Goal: Find specific page/section: Find specific page/section

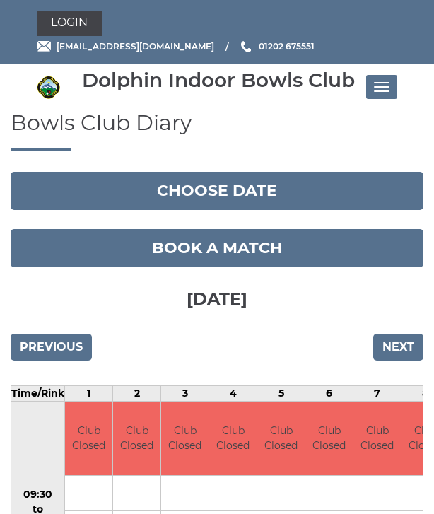
click at [391, 86] on button "Toggle navigation" at bounding box center [381, 87] width 31 height 24
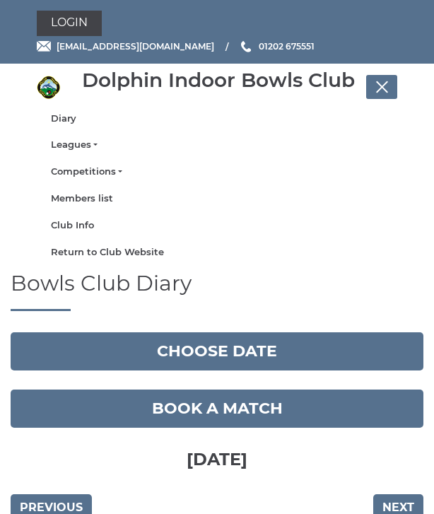
click at [93, 144] on link "Leagues" at bounding box center [217, 145] width 332 height 13
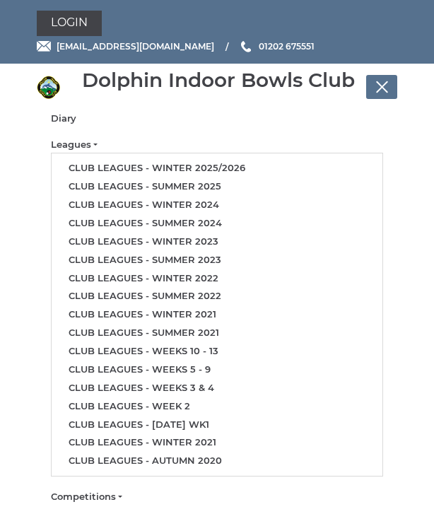
click at [199, 187] on link "Club leagues - Summer 2025" at bounding box center [217, 186] width 331 height 18
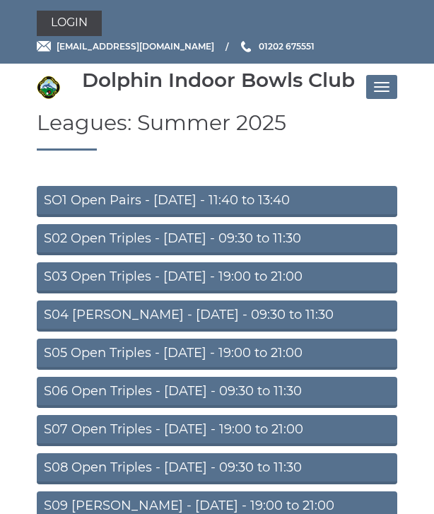
click at [273, 314] on link "S04 [PERSON_NAME] - [DATE] - 09:30 to 11:30" at bounding box center [217, 315] width 361 height 31
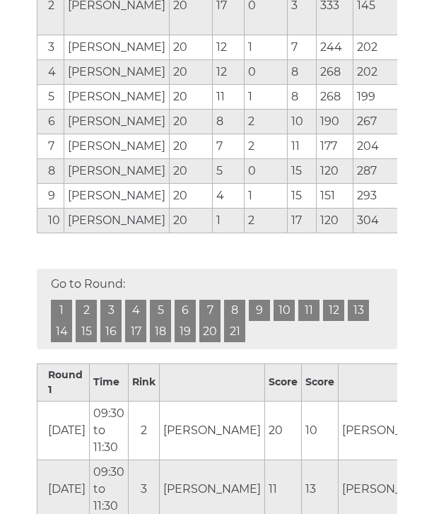
scroll to position [407, 0]
click at [212, 342] on link "20" at bounding box center [209, 331] width 21 height 21
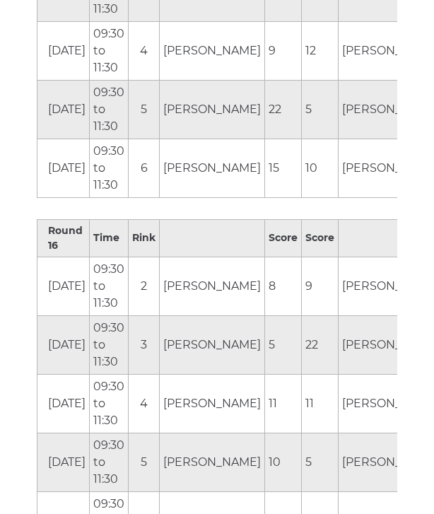
scroll to position [5842, 0]
